Goal: Transaction & Acquisition: Download file/media

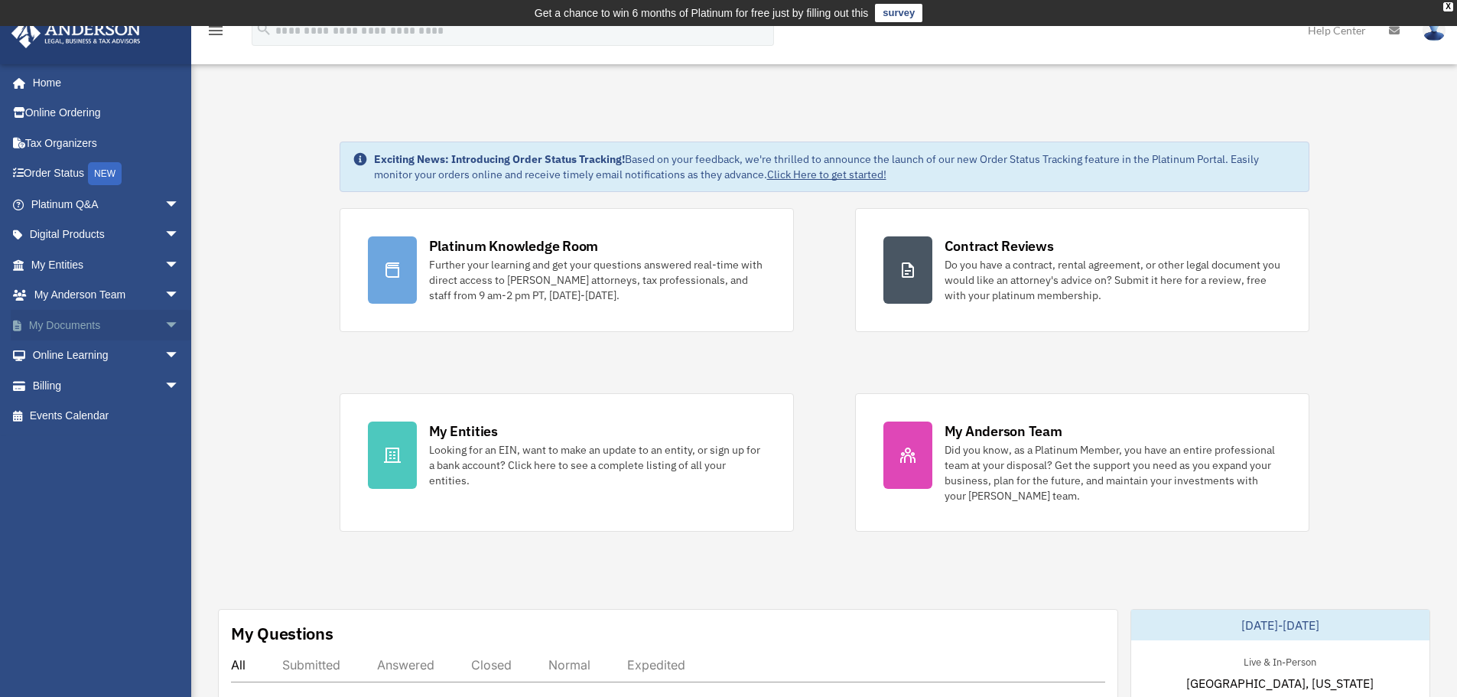
click at [164, 323] on span "arrow_drop_down" at bounding box center [179, 325] width 31 height 31
click at [70, 355] on link "Box" at bounding box center [111, 355] width 181 height 31
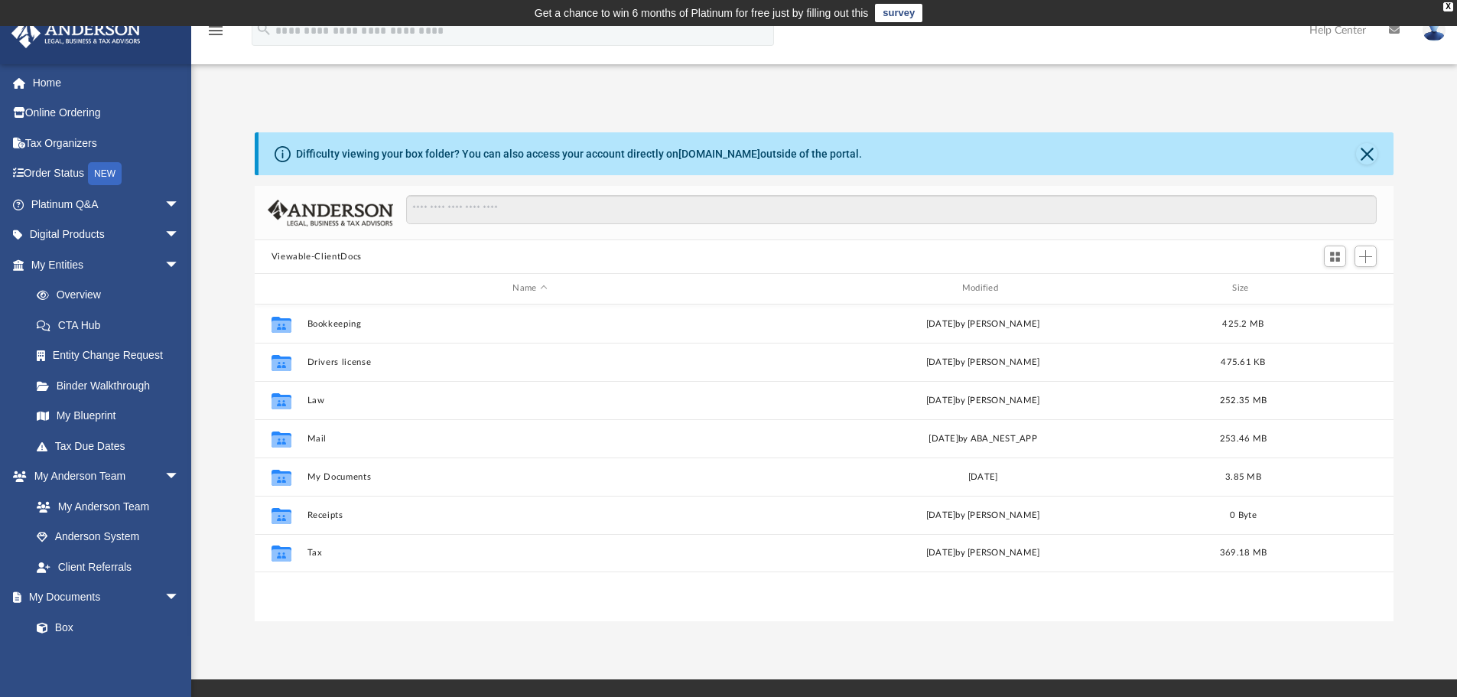
scroll to position [337, 1127]
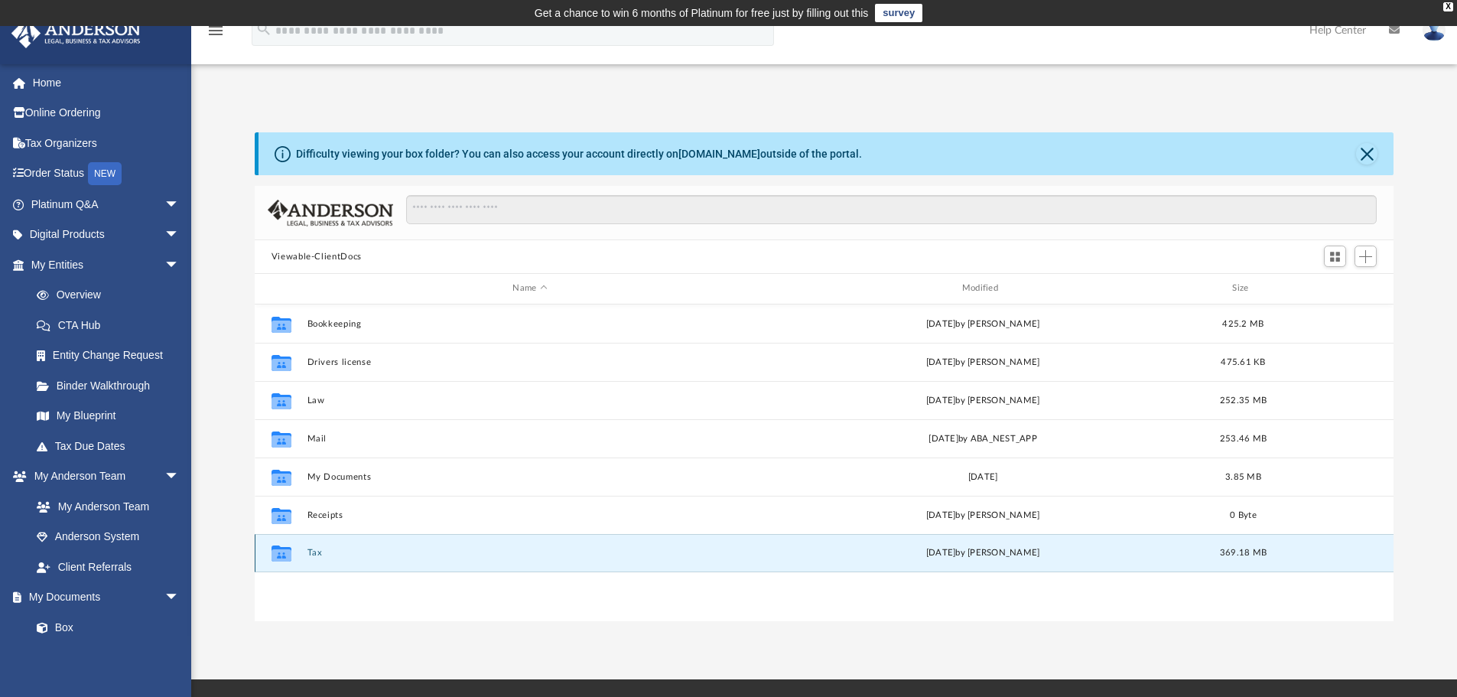
click at [332, 552] on button "Tax" at bounding box center [530, 553] width 446 height 10
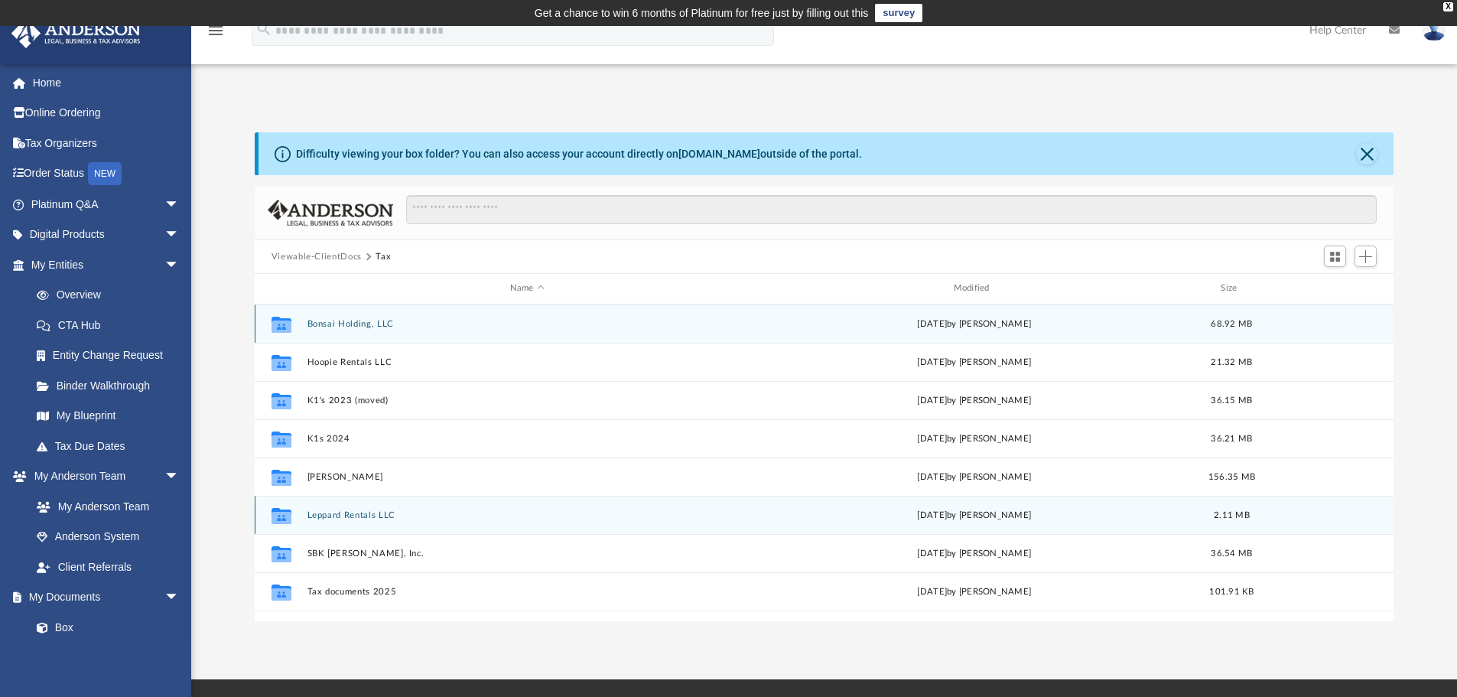
scroll to position [76, 0]
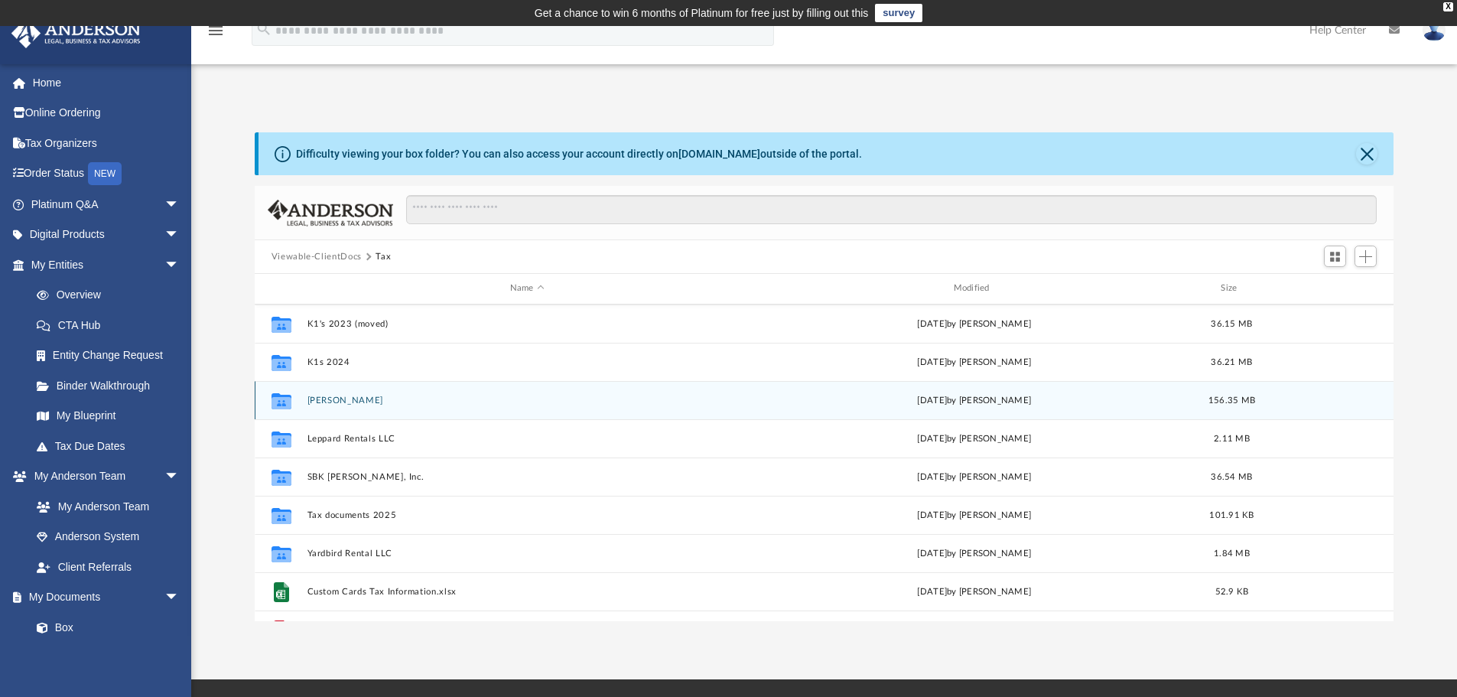
click at [348, 398] on button "Karo, Steven" at bounding box center [527, 400] width 441 height 10
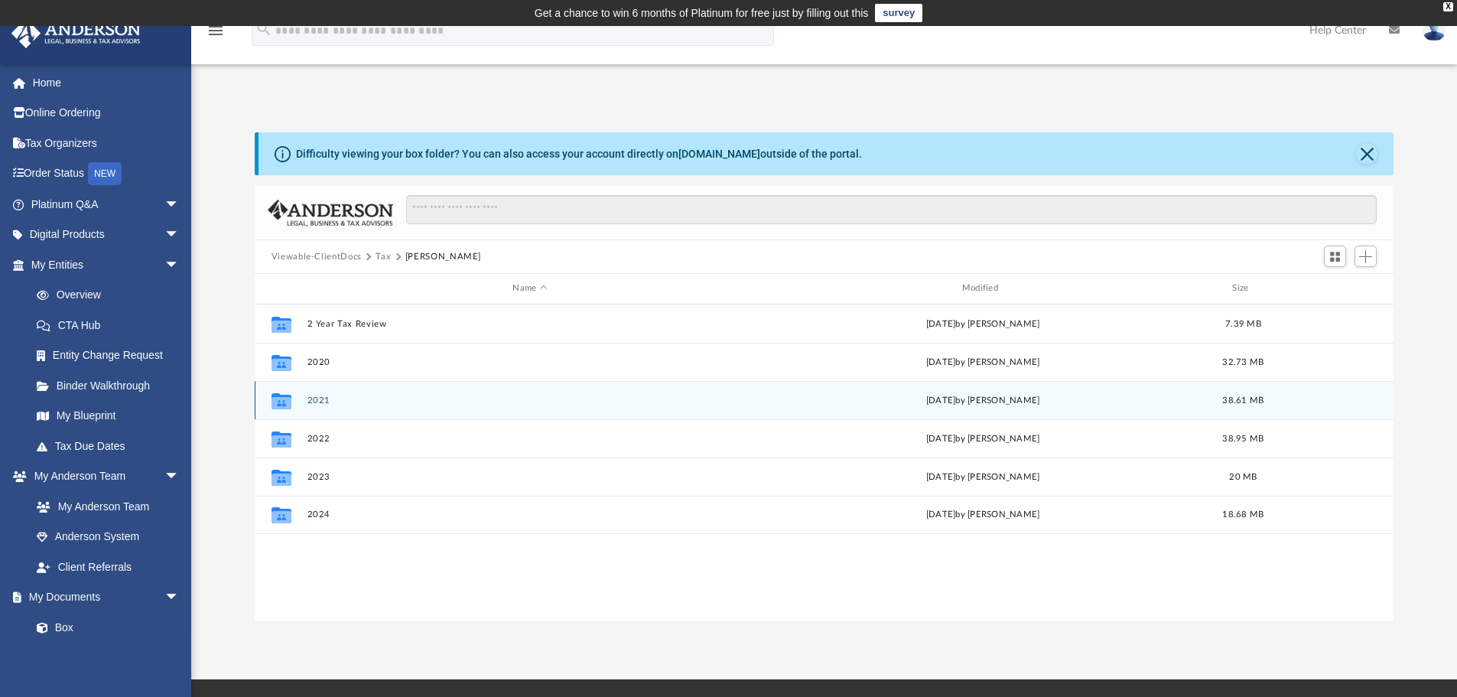
scroll to position [0, 0]
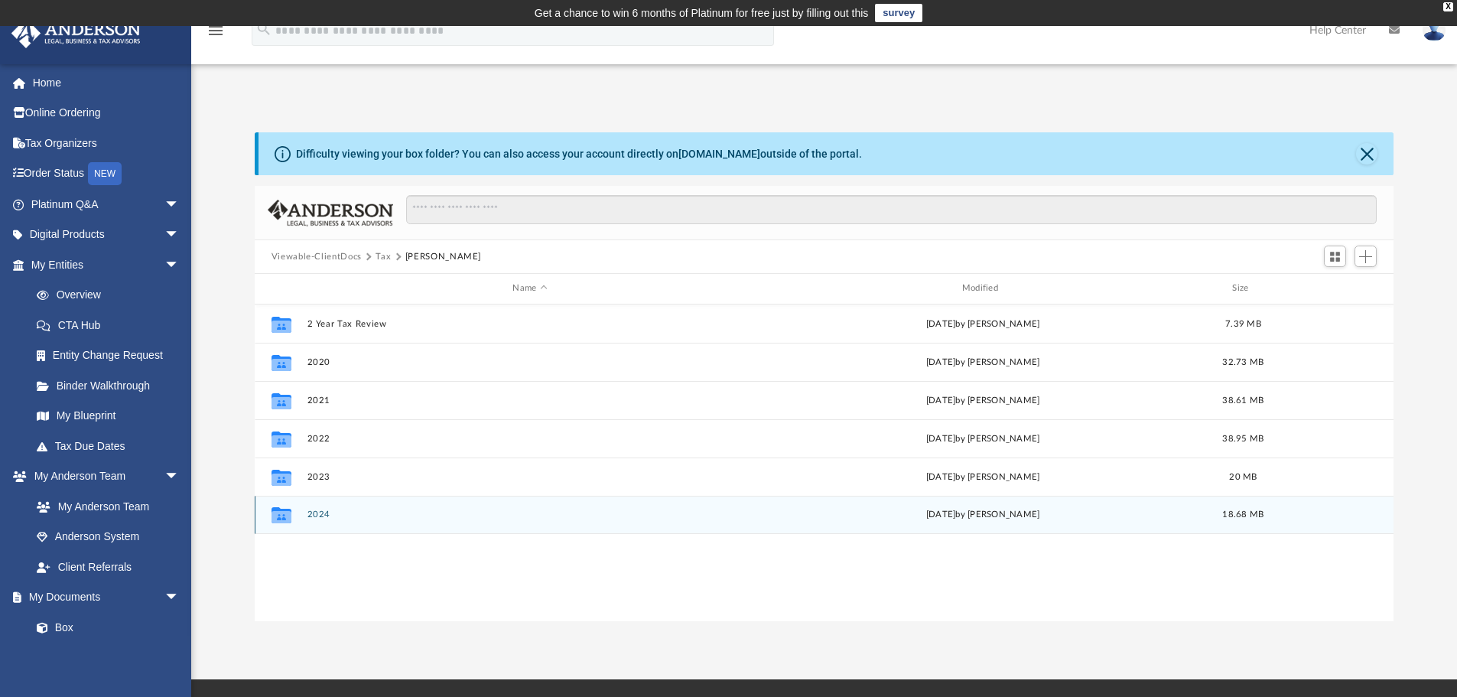
click at [308, 507] on div "Collaborated Folder 2024 today by Tameka Fulton 18.68 MB" at bounding box center [825, 515] width 1140 height 38
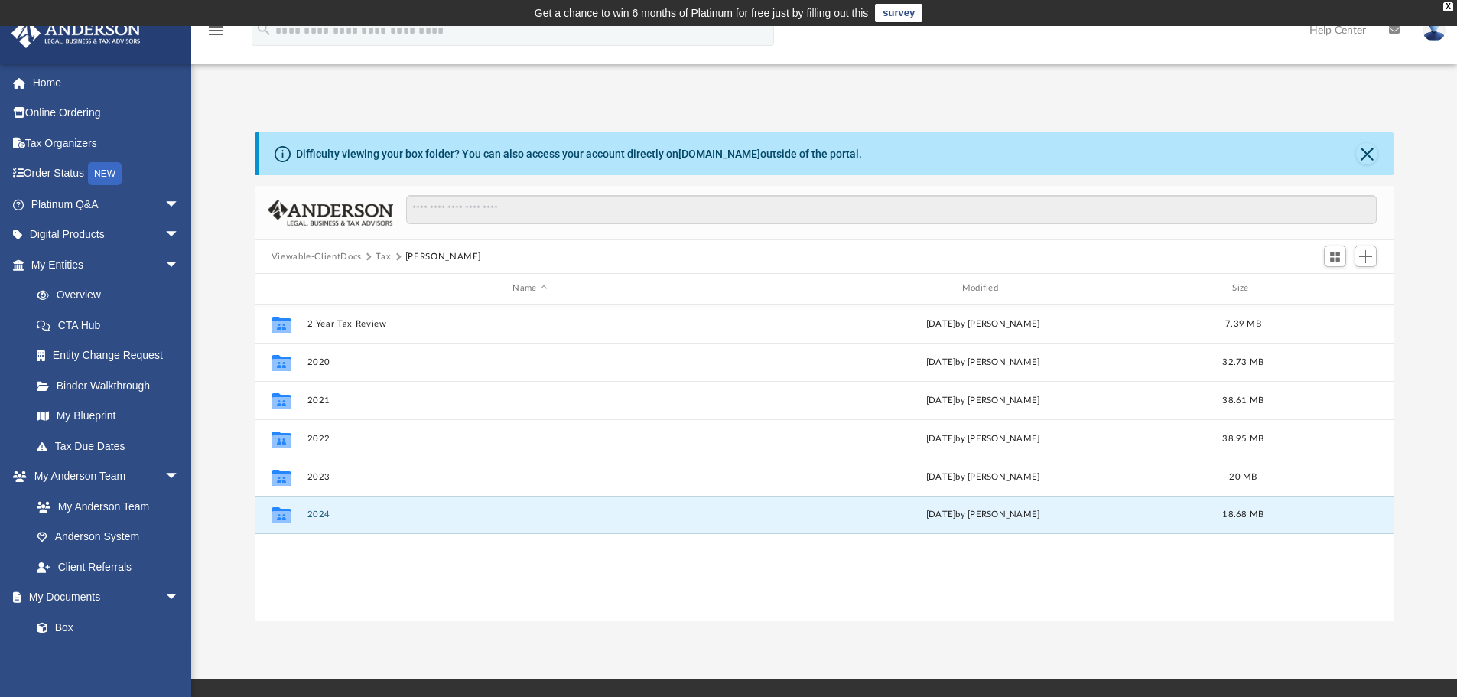
click at [319, 512] on button "2024" at bounding box center [530, 514] width 446 height 10
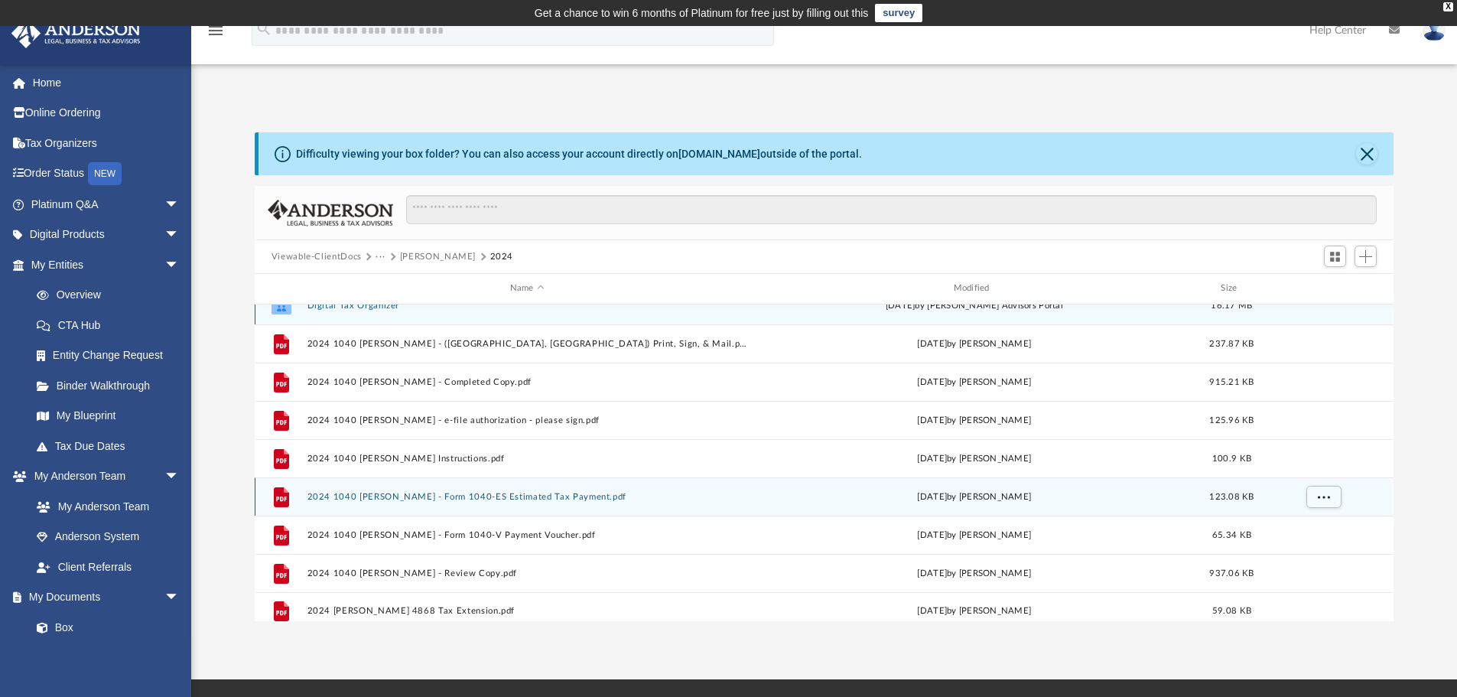
scroll to position [28, 0]
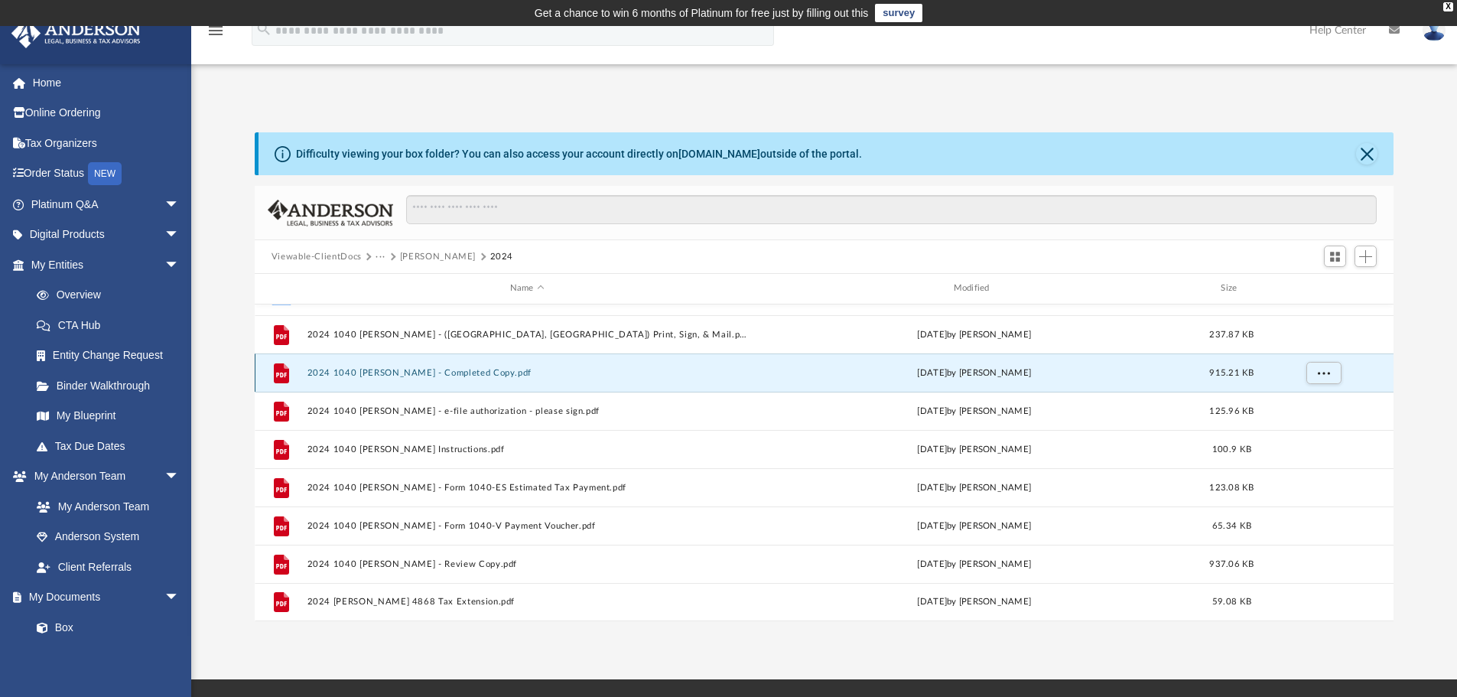
click at [430, 370] on button "2024 1040 Karo, Steven - Completed Copy.pdf" at bounding box center [527, 373] width 441 height 10
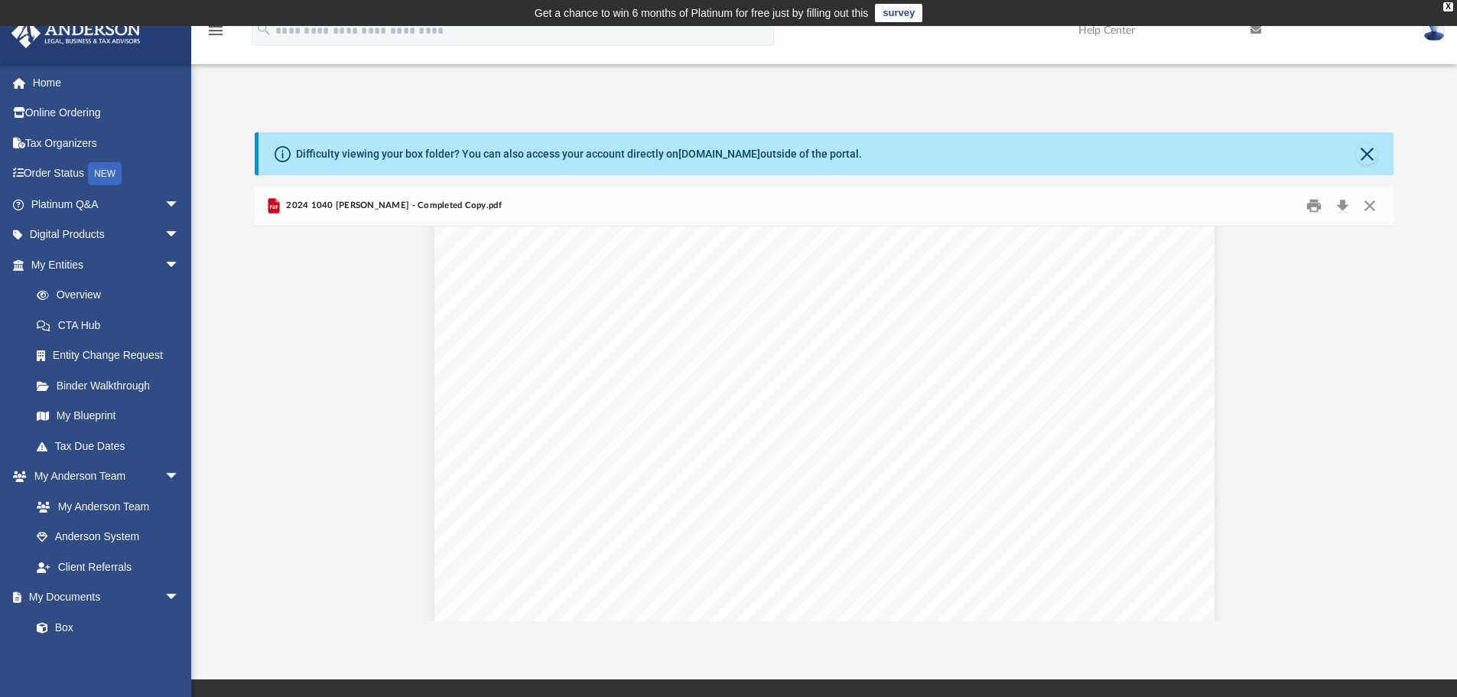
scroll to position [0, 0]
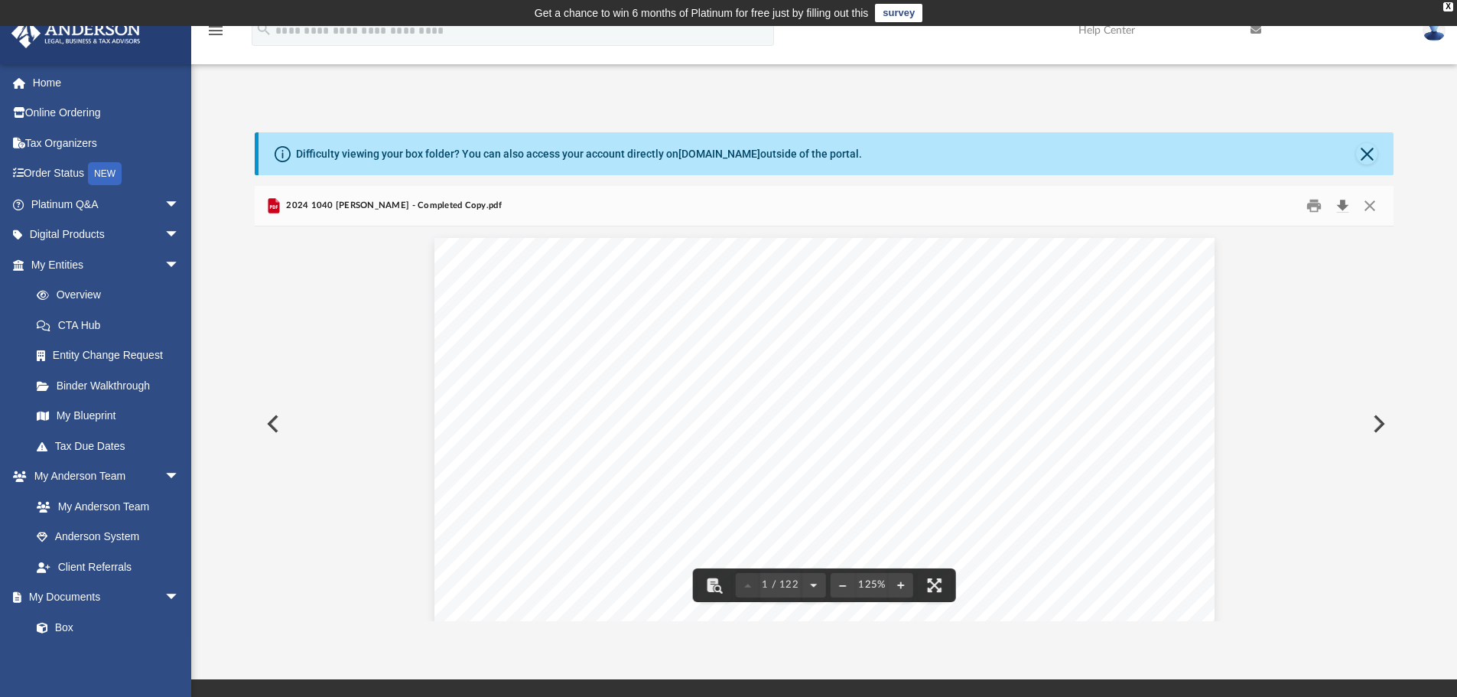
click at [1342, 207] on button "Download" at bounding box center [1343, 206] width 28 height 24
click at [1375, 195] on button "Close" at bounding box center [1370, 206] width 28 height 24
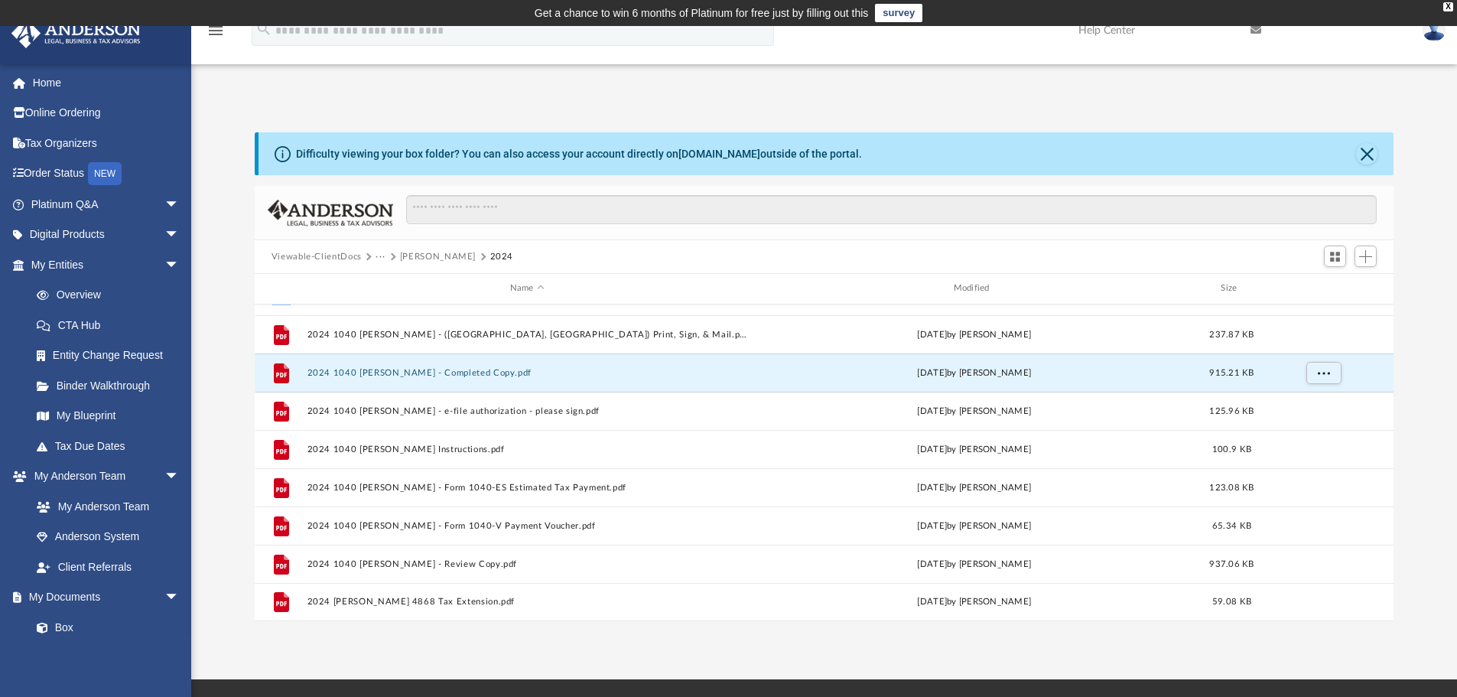
click at [380, 257] on button "···" at bounding box center [381, 257] width 10 height 14
click at [378, 256] on button "···" at bounding box center [381, 257] width 10 height 14
click at [432, 254] on button "Karo, Steven" at bounding box center [438, 257] width 76 height 14
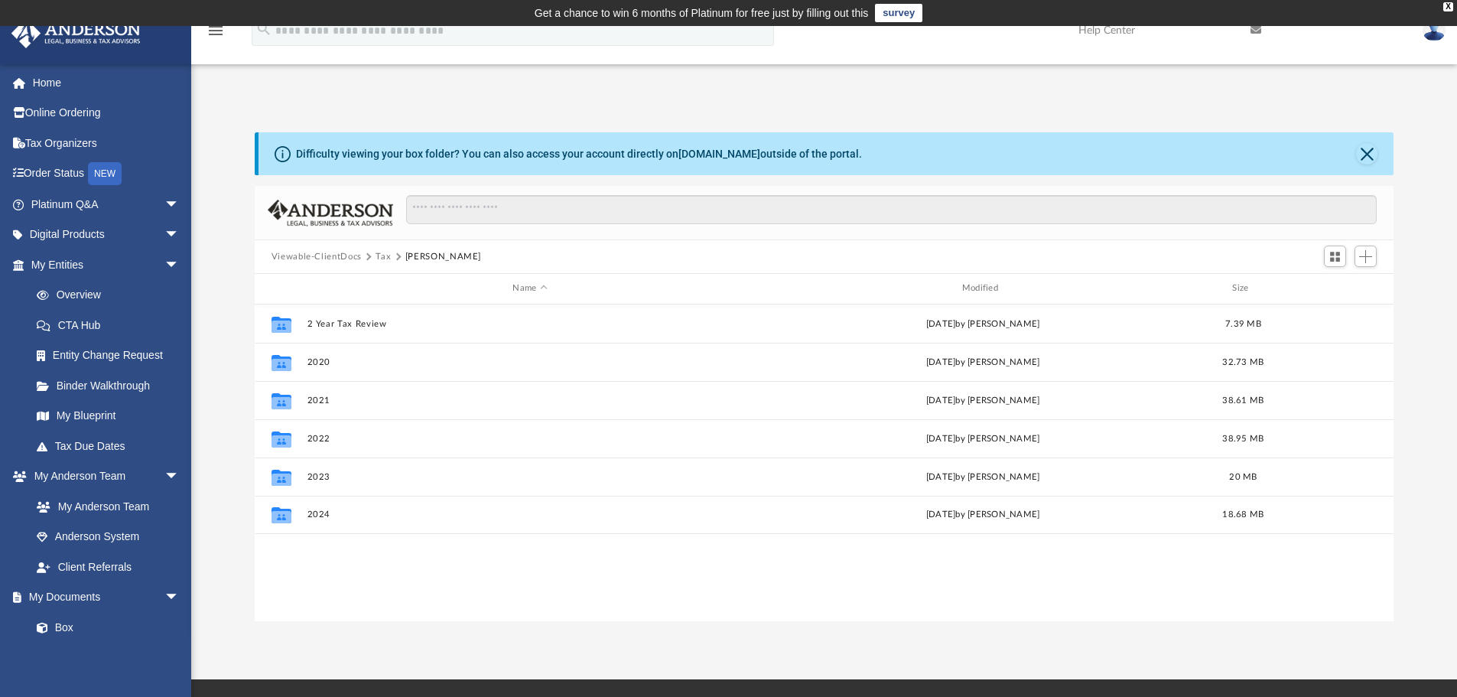
click at [379, 256] on button "Tax" at bounding box center [383, 257] width 15 height 14
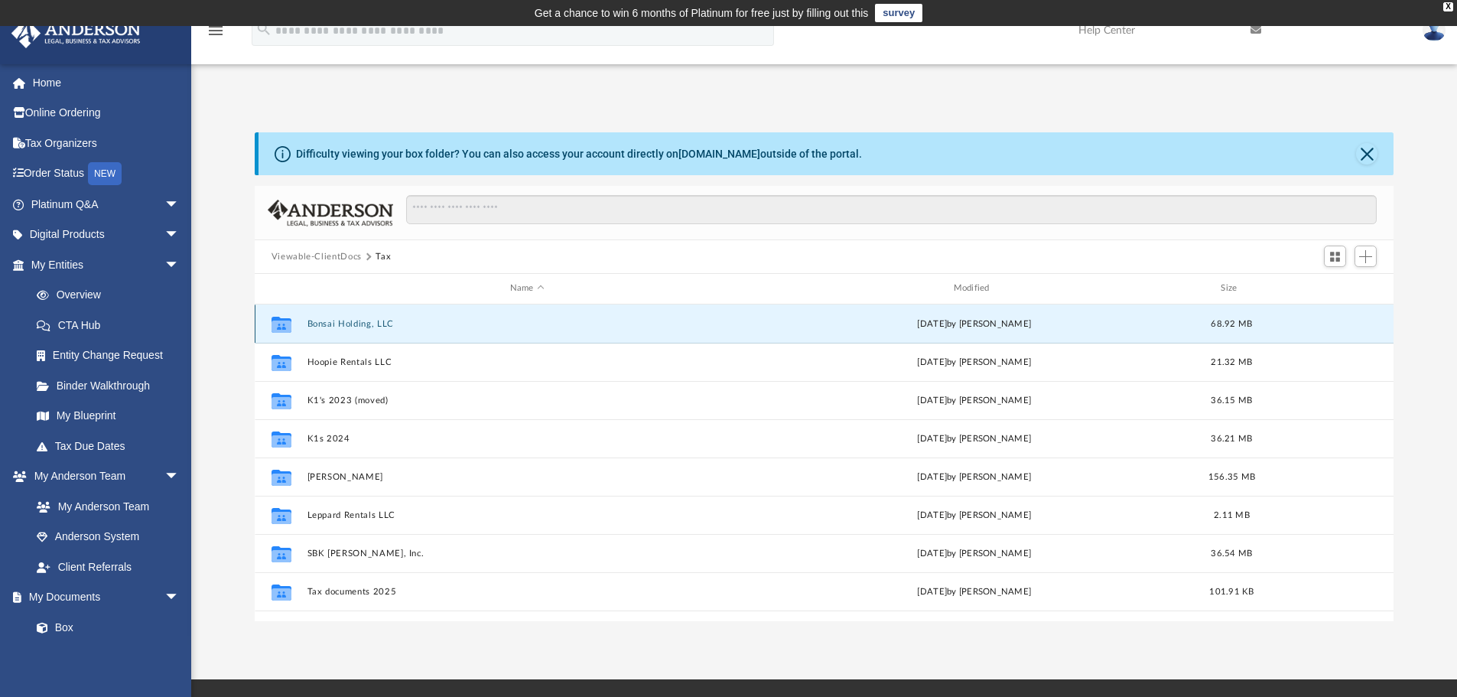
click at [367, 327] on button "Bonsai Holding, LLC" at bounding box center [527, 324] width 441 height 10
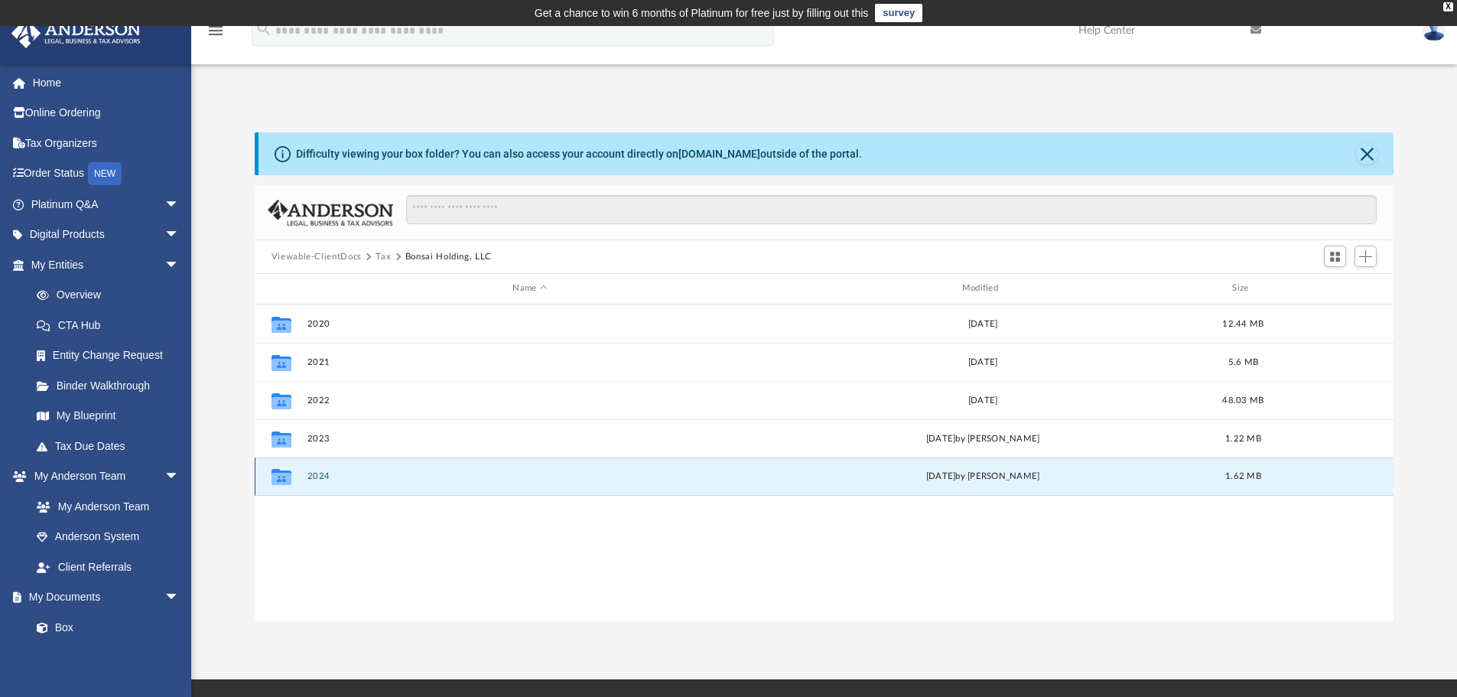
click at [324, 476] on button "2024" at bounding box center [530, 476] width 446 height 10
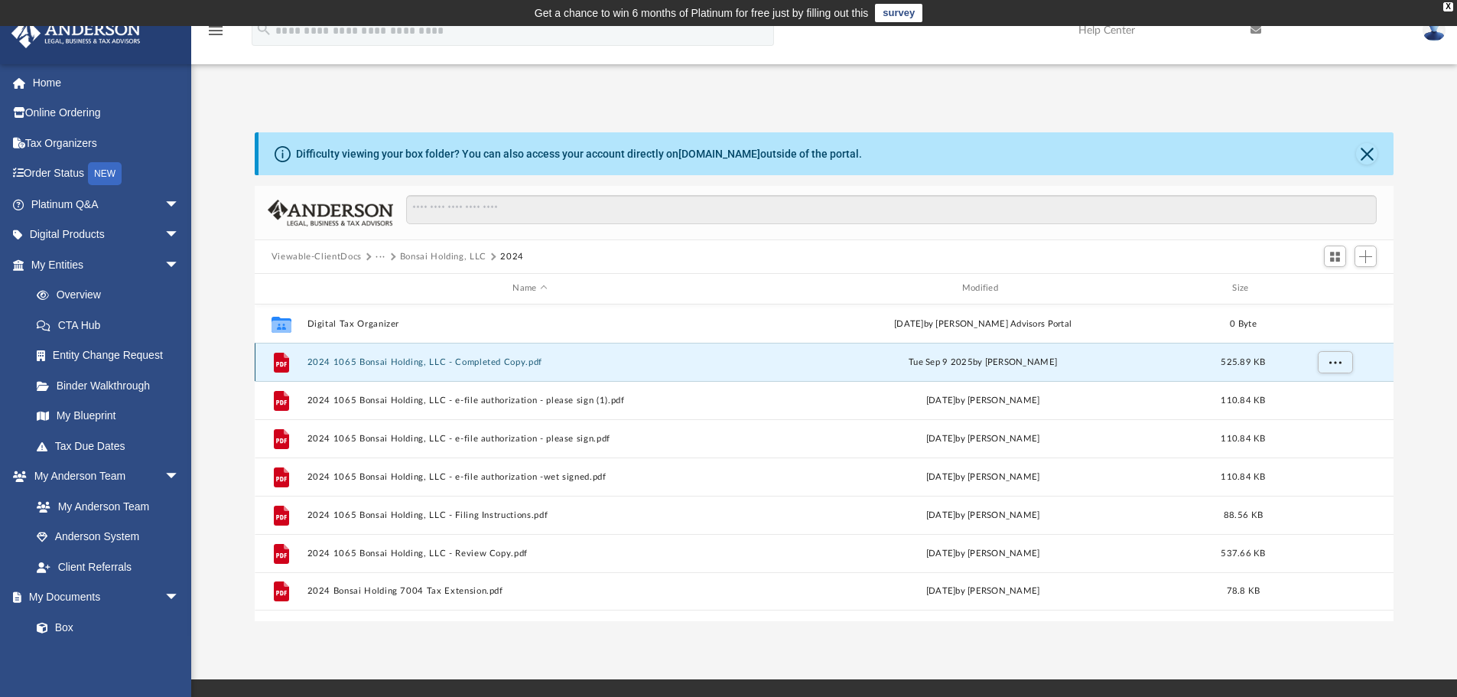
click at [419, 367] on button "2024 1065 Bonsai Holding, LLC - Completed Copy.pdf" at bounding box center [530, 362] width 446 height 10
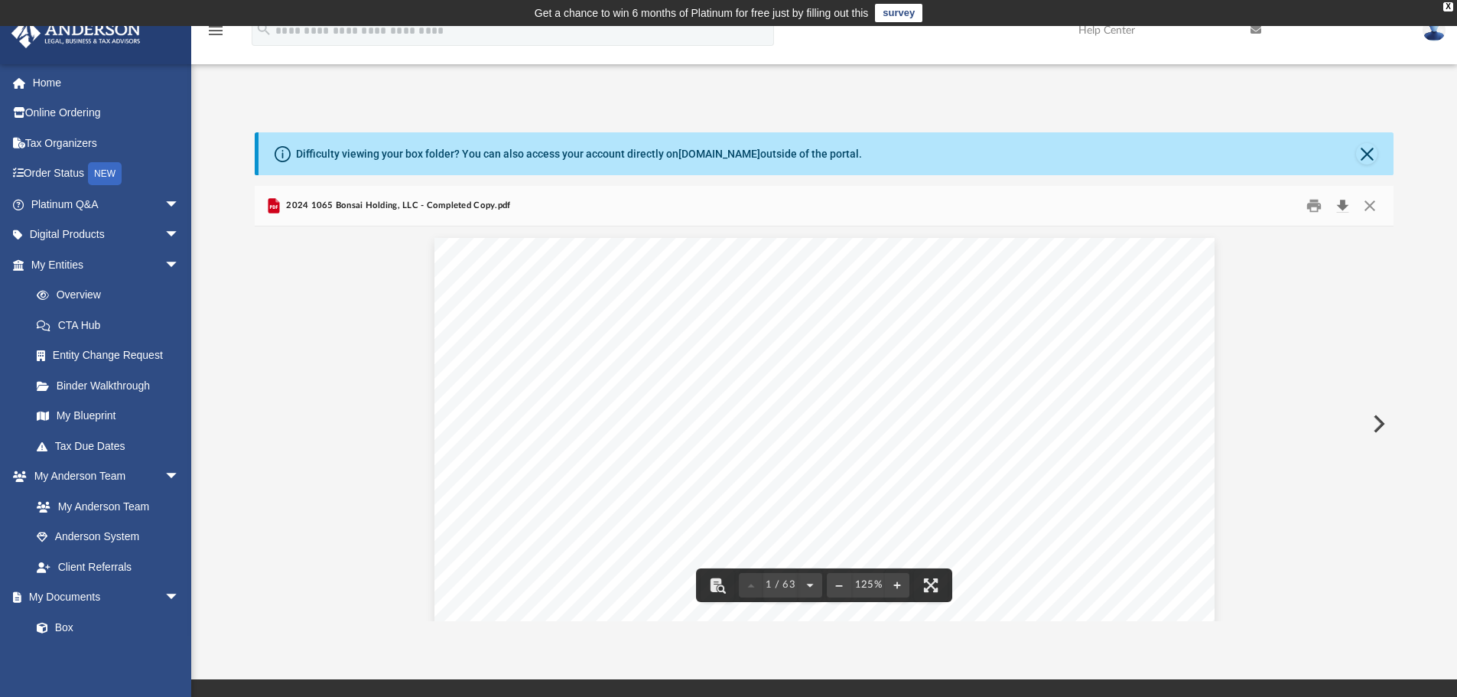
click at [1340, 205] on button "Download" at bounding box center [1343, 206] width 28 height 24
